Goal: Task Accomplishment & Management: Manage account settings

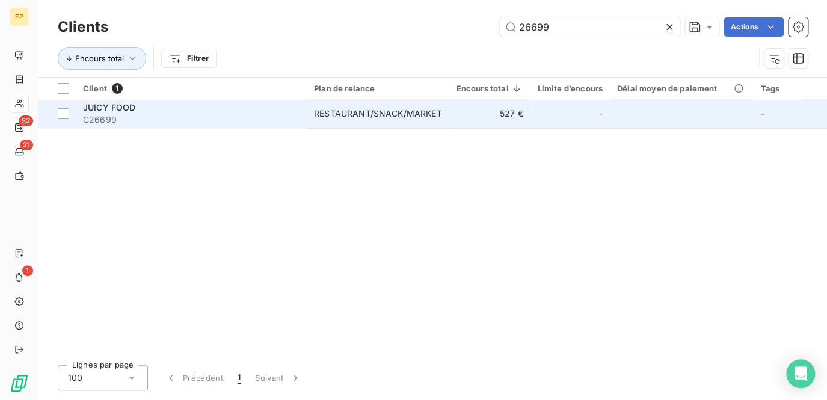
type input "26699"
click at [453, 106] on td "527 €" at bounding box center [488, 113] width 81 height 29
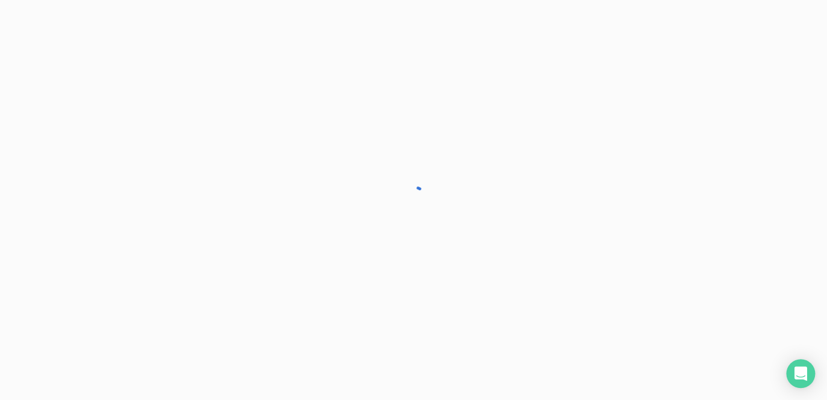
click at [453, 107] on div at bounding box center [413, 200] width 827 height 400
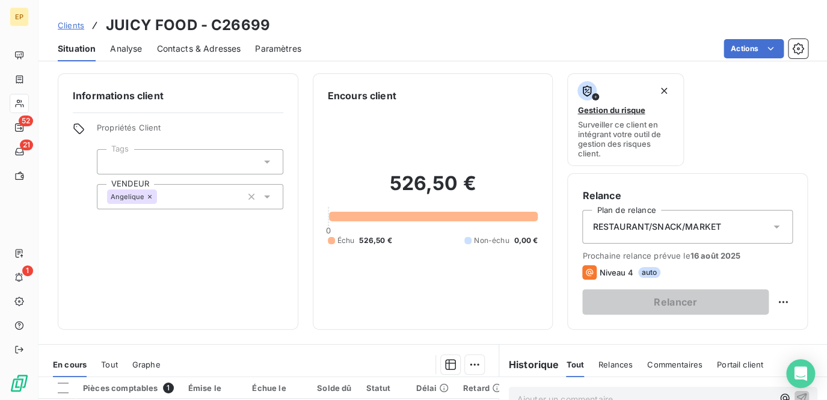
click at [770, 227] on icon at bounding box center [776, 227] width 12 height 12
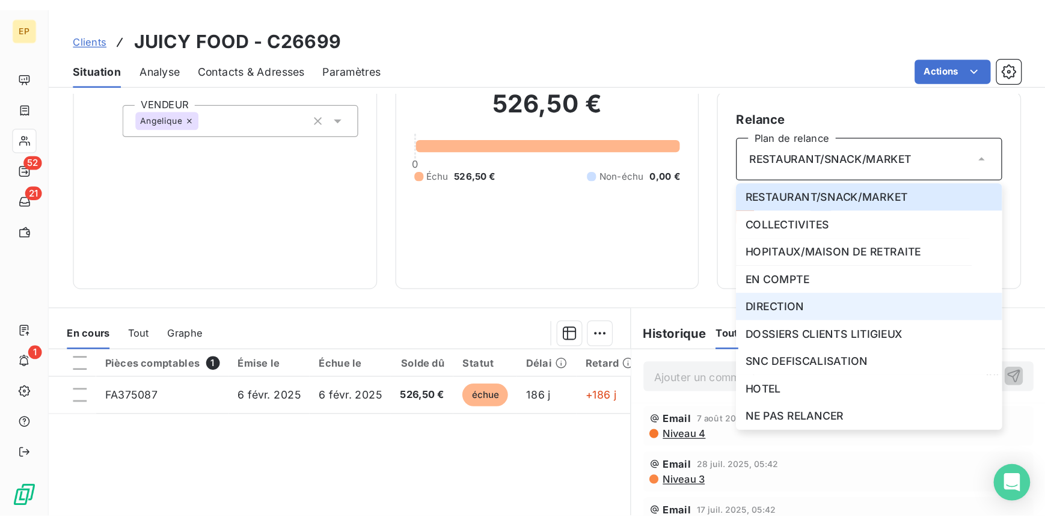
scroll to position [164, 0]
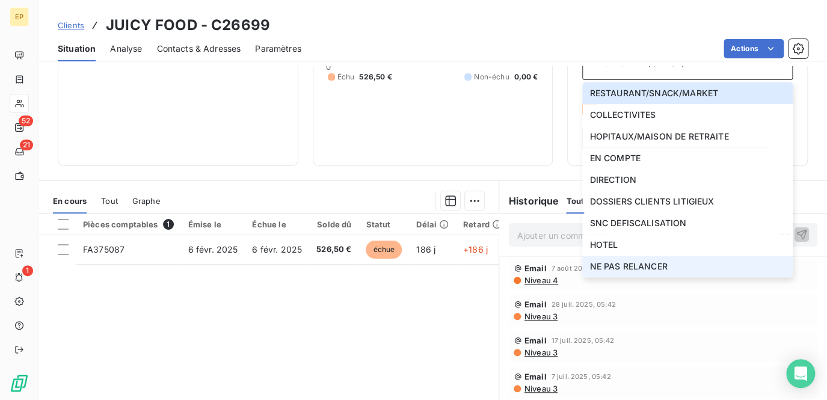
click at [625, 270] on span "NE PAS RELANCER" at bounding box center [628, 266] width 78 height 12
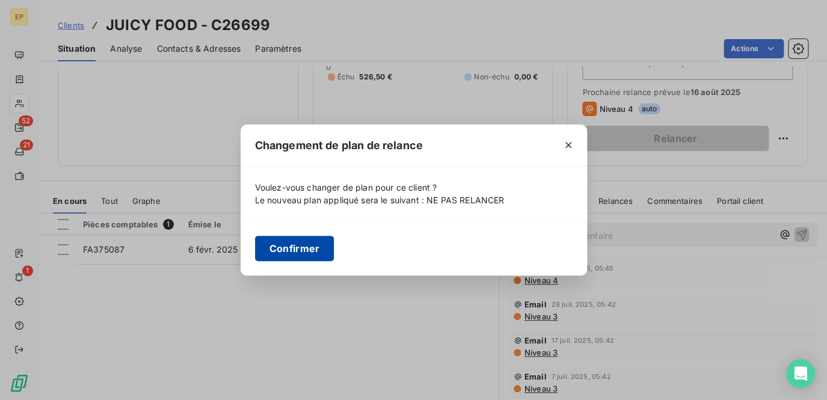
click at [300, 254] on button "Confirmer" at bounding box center [294, 248] width 79 height 25
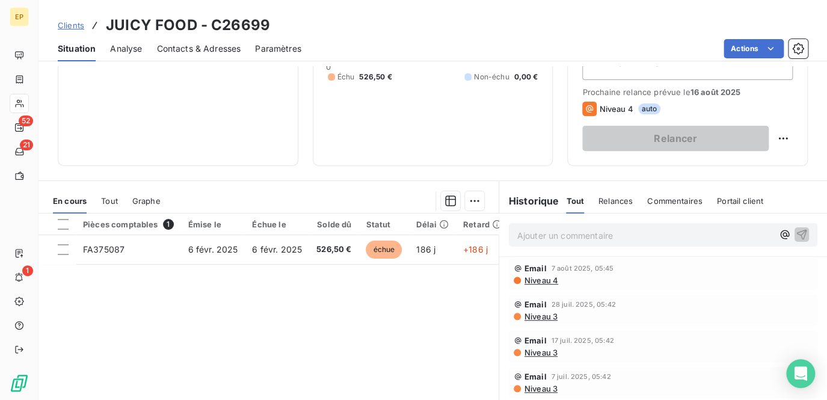
drag, startPoint x: 546, startPoint y: 230, endPoint x: 541, endPoint y: 227, distance: 6.2
click at [541, 228] on p "Ajouter un commentaire ﻿" at bounding box center [644, 235] width 255 height 15
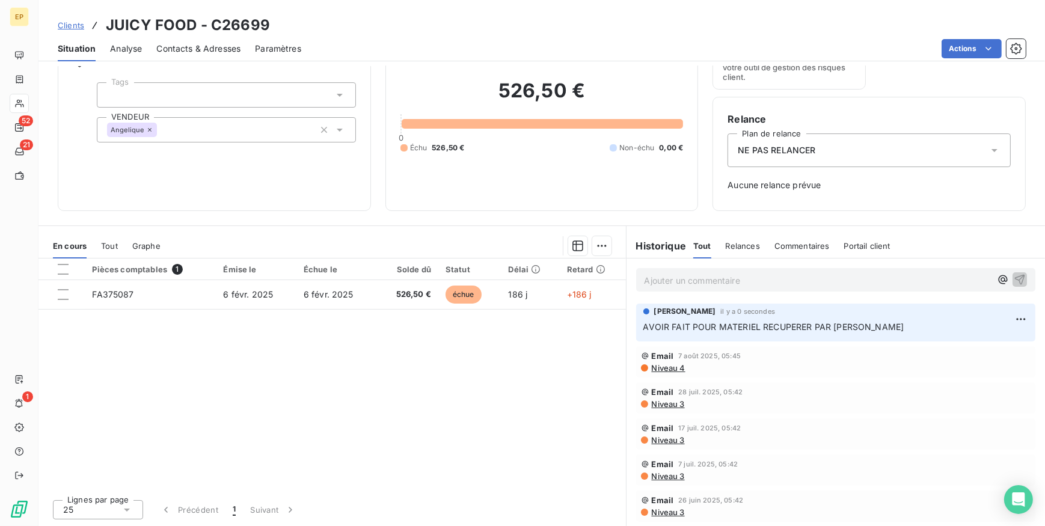
scroll to position [66, 0]
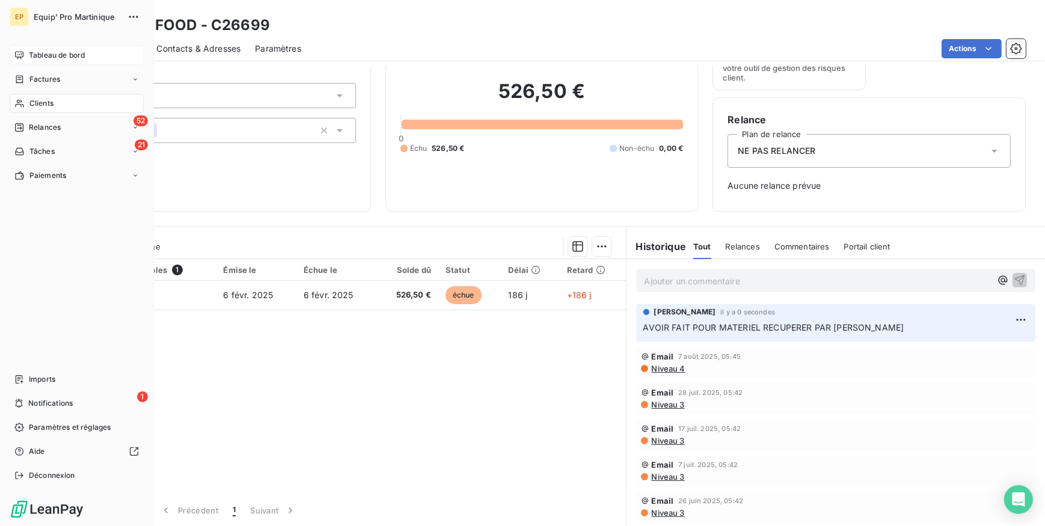
click at [48, 59] on span "Tableau de bord" at bounding box center [57, 55] width 56 height 11
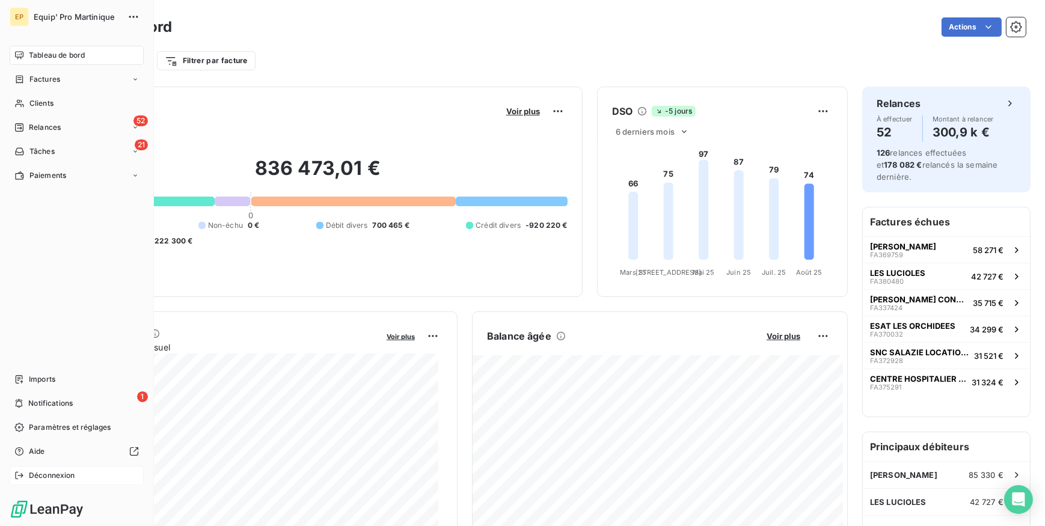
click at [46, 399] on span "Déconnexion" at bounding box center [52, 475] width 46 height 11
